Goal: Task Accomplishment & Management: Use online tool/utility

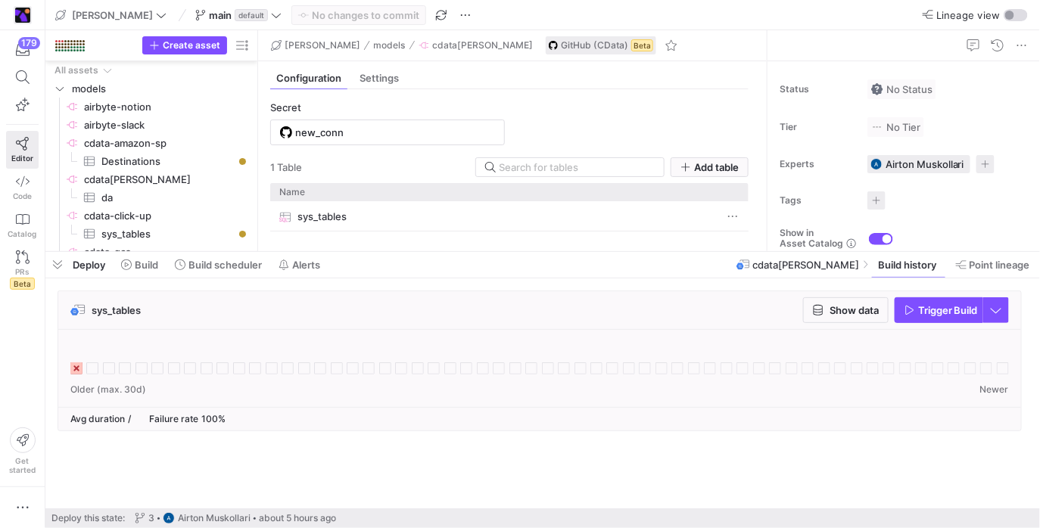
scroll to position [77, 0]
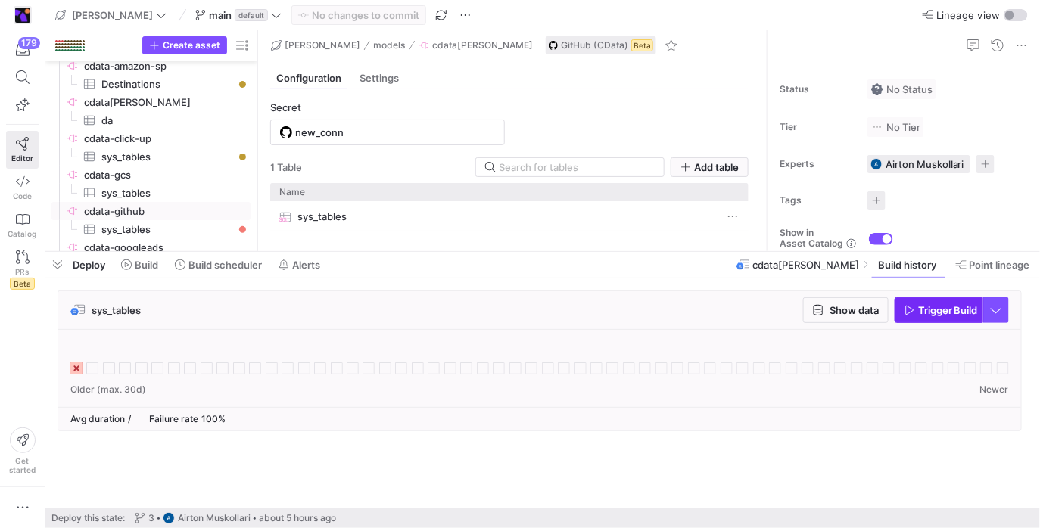
click at [943, 310] on span "Trigger Build" at bounding box center [948, 310] width 60 height 12
click at [166, 139] on span "cdata-click-up​​​​​​​​" at bounding box center [166, 137] width 164 height 17
type input "click-up"
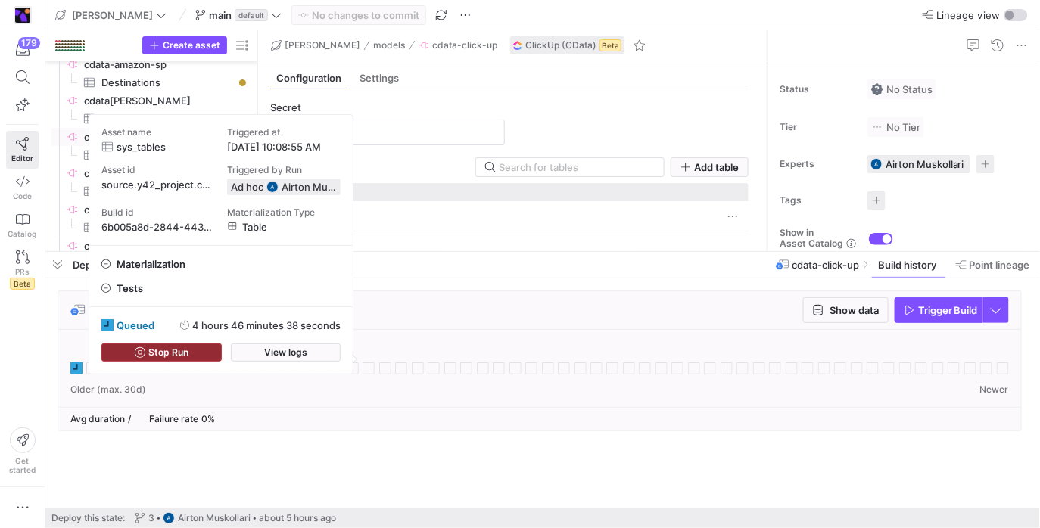
click at [153, 356] on span "Stop Run" at bounding box center [168, 352] width 40 height 11
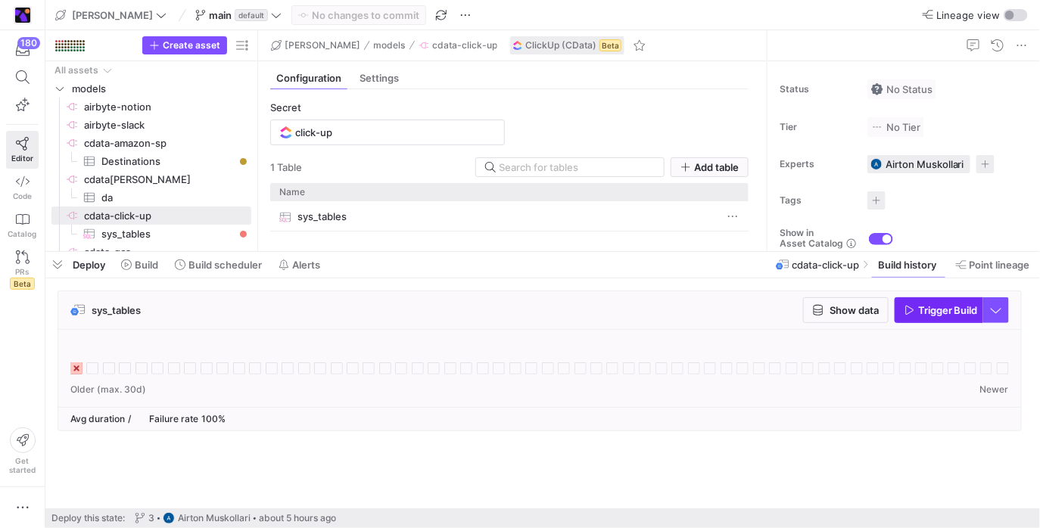
click at [952, 302] on span "button" at bounding box center [938, 310] width 87 height 24
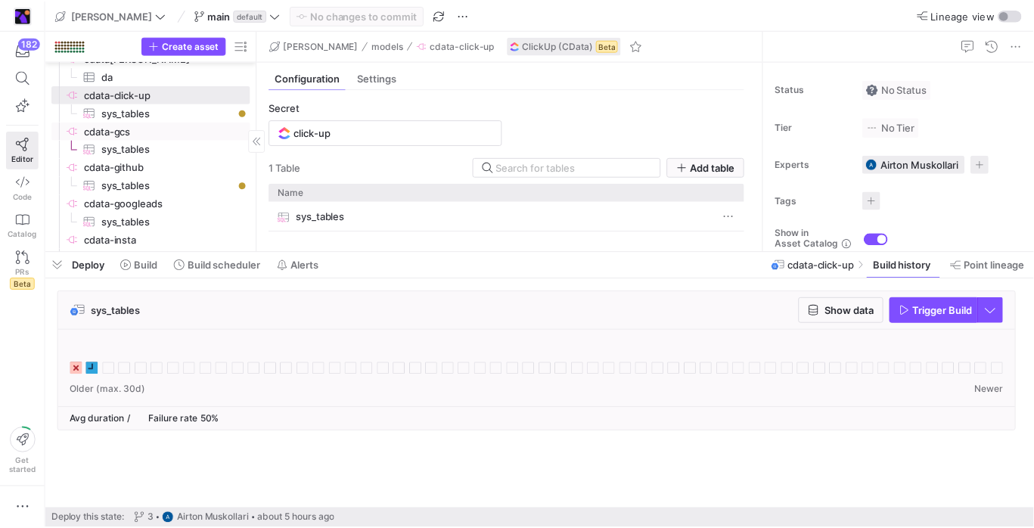
scroll to position [123, 0]
click at [126, 163] on span "cdata-github​​​​​​​​" at bounding box center [166, 165] width 165 height 17
type input "new_conn"
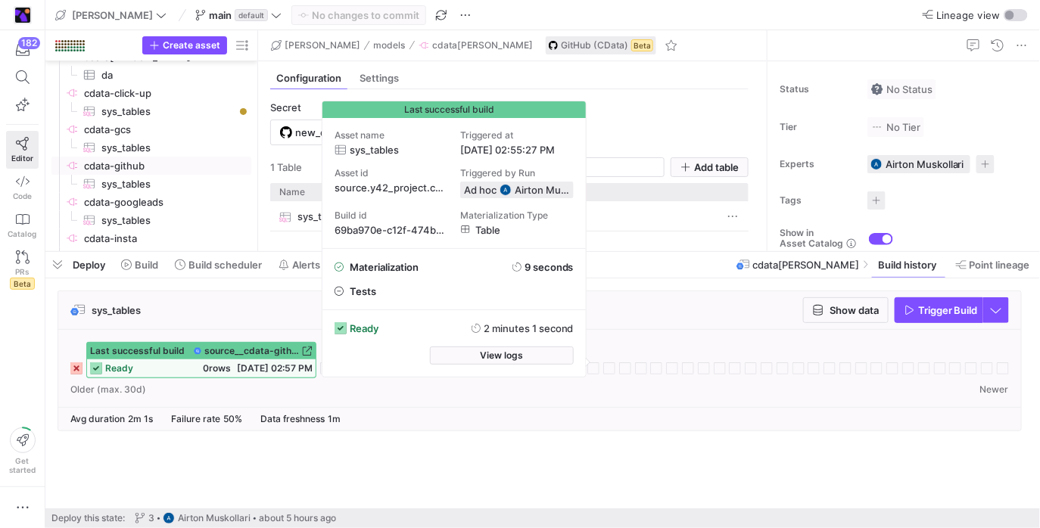
click at [120, 370] on span "ready" at bounding box center [119, 368] width 28 height 11
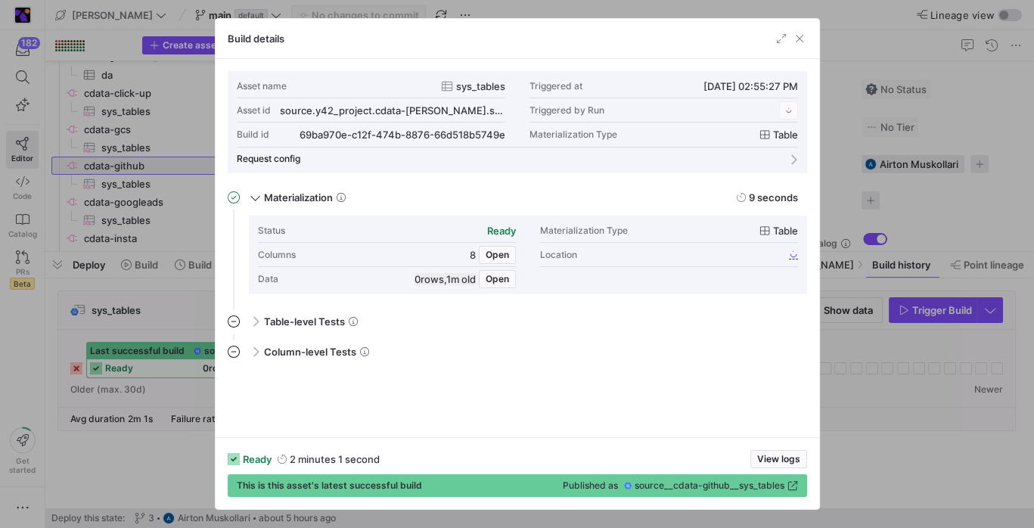
scroll to position [136, 0]
click at [755, 459] on span "button" at bounding box center [778, 459] width 55 height 17
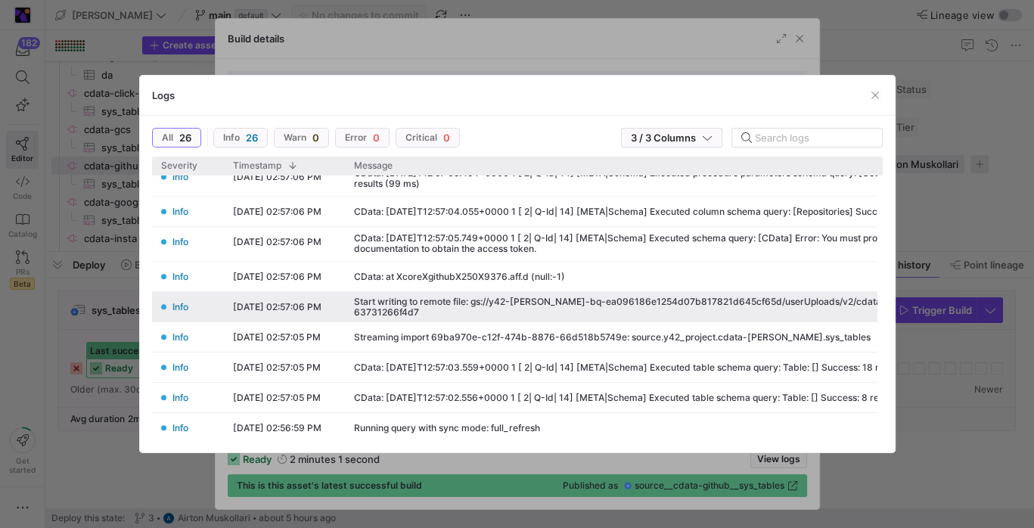
scroll to position [229, 0]
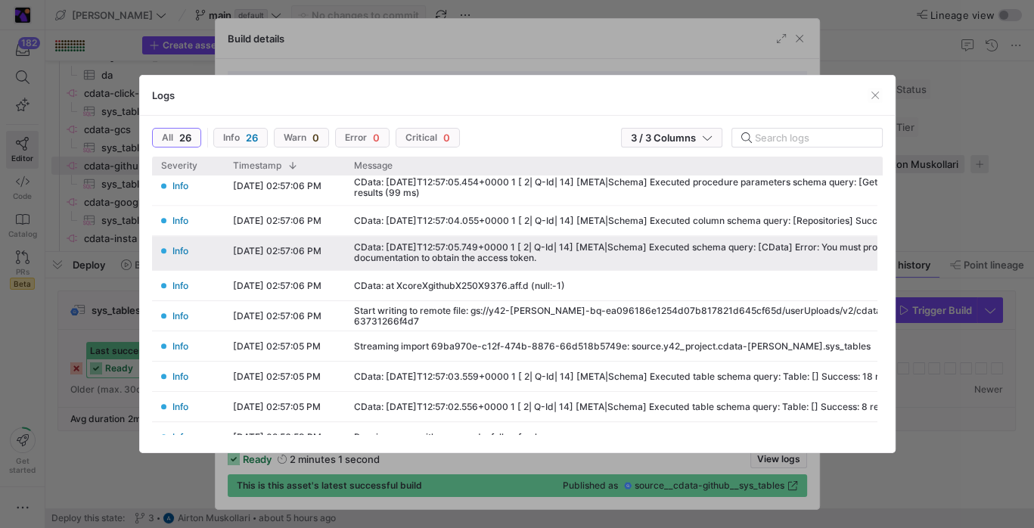
click at [564, 257] on div "CData: 2025-10-10T12:57:05.749+0000 1 [ 2| Q-Id| 14] [META|Schema] Executed sch…" at bounding box center [715, 253] width 722 height 21
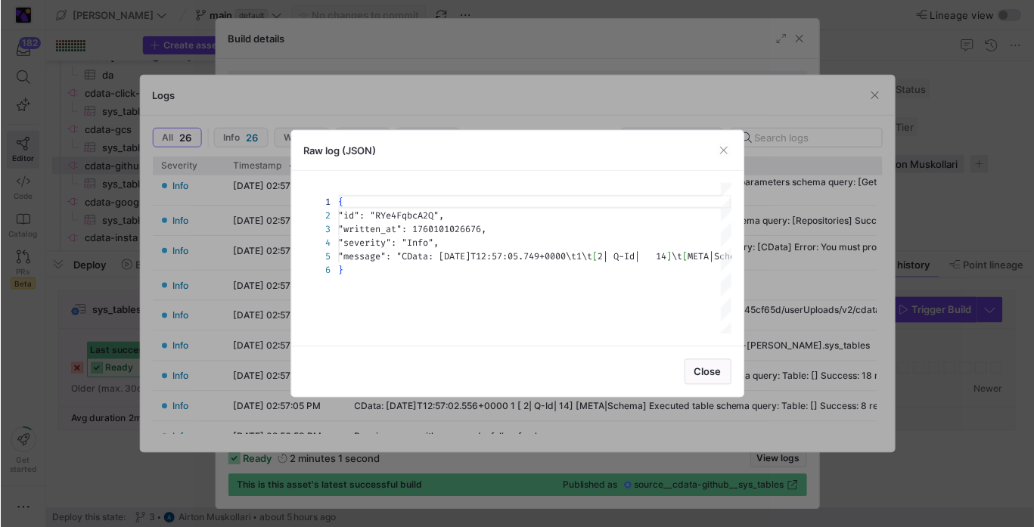
scroll to position [68, 0]
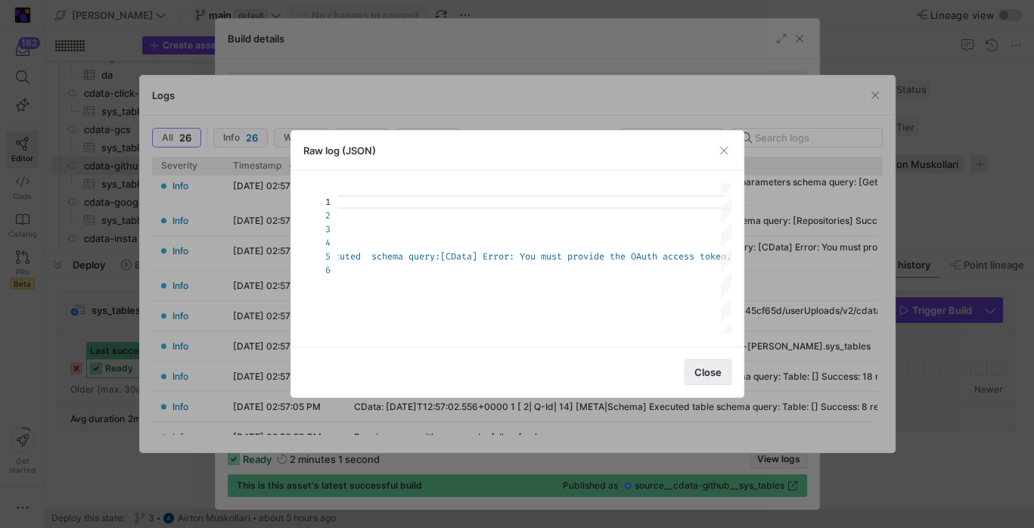
click at [707, 368] on span "Close" at bounding box center [708, 372] width 27 height 12
